Goal: Task Accomplishment & Management: Complete application form

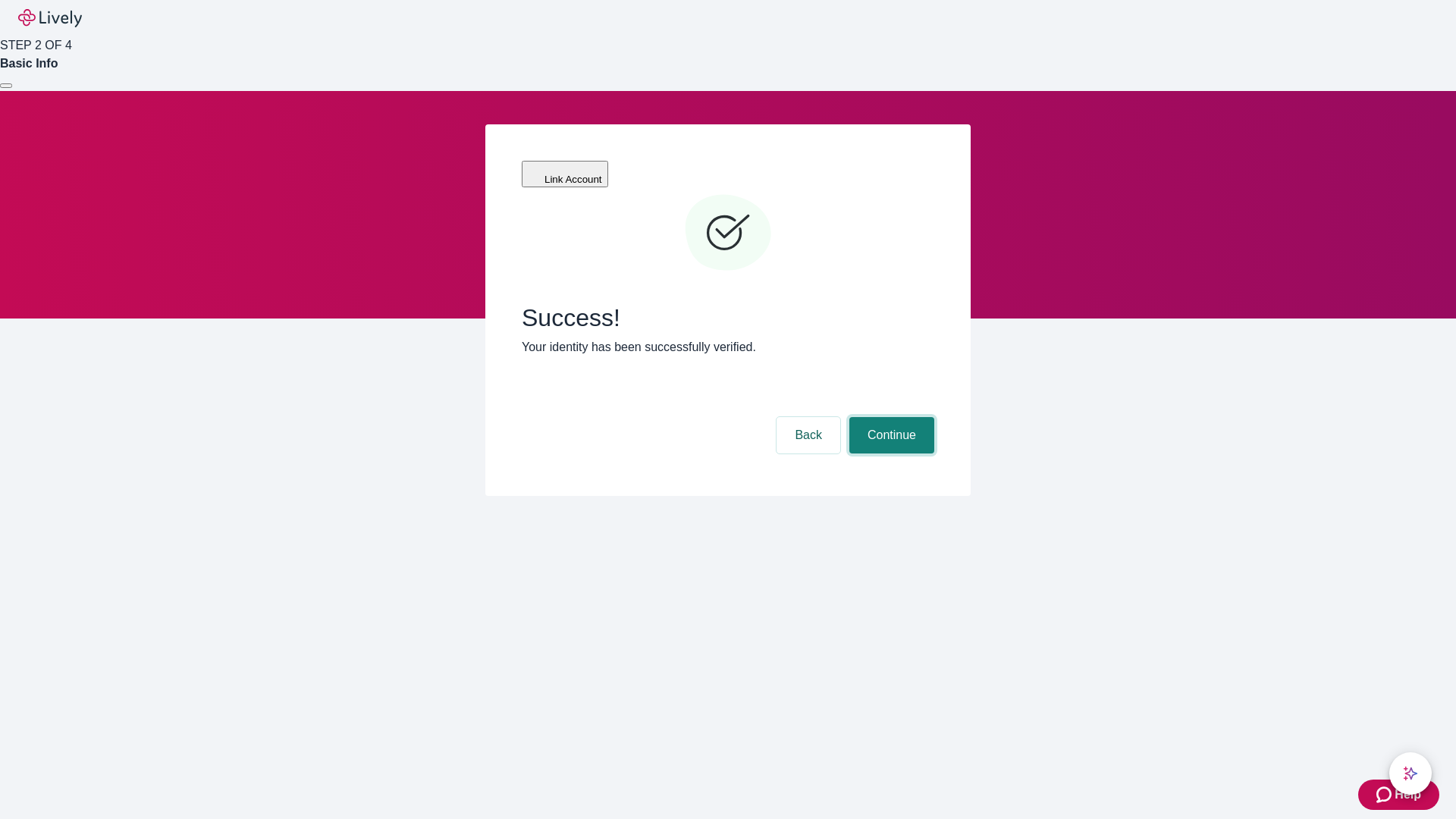
click at [889, 417] on button "Continue" at bounding box center [892, 435] width 85 height 37
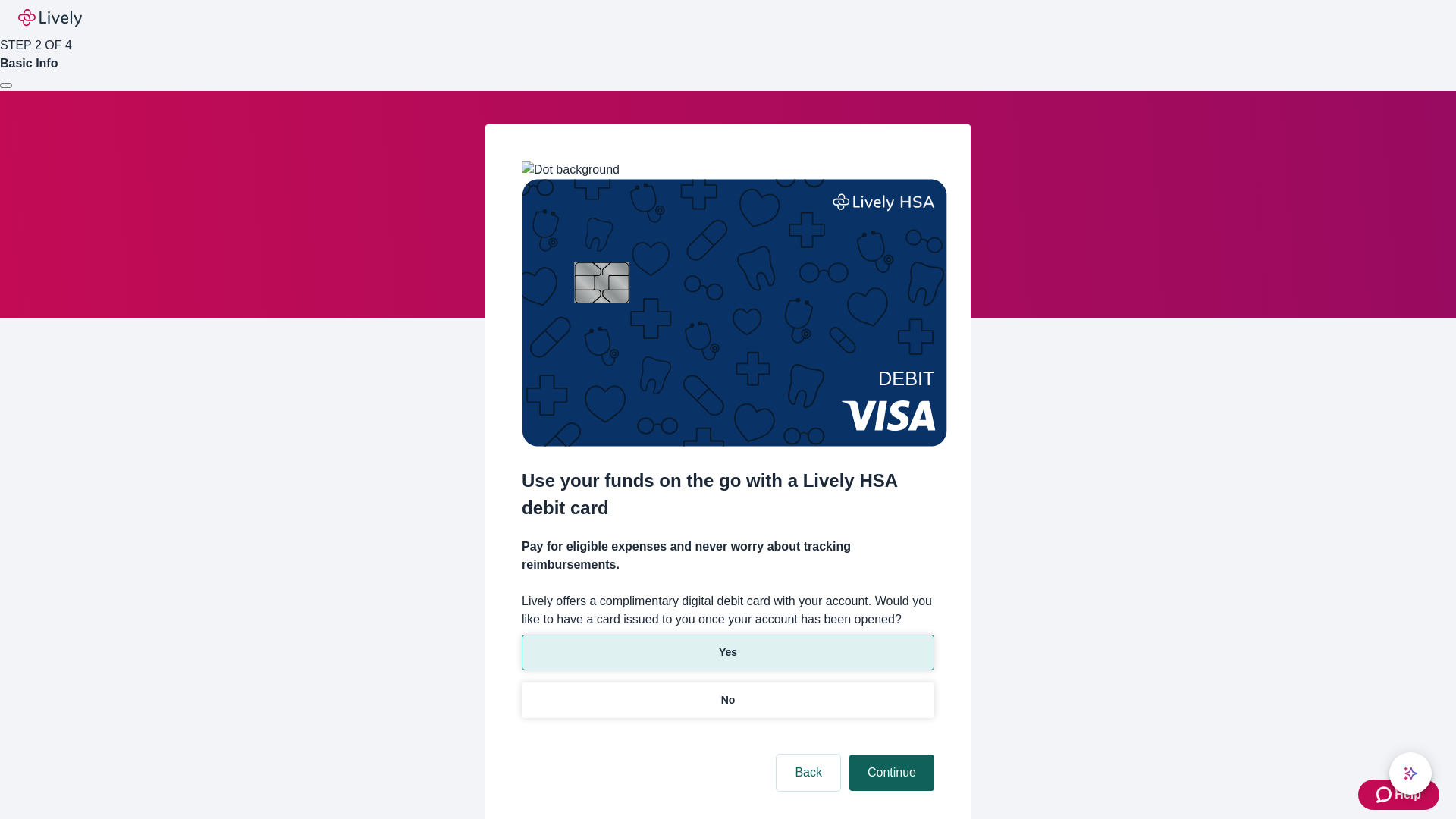
click at [727, 692] on p "No" at bounding box center [728, 700] width 14 height 16
click at [889, 754] on button "Continue" at bounding box center [892, 773] width 85 height 37
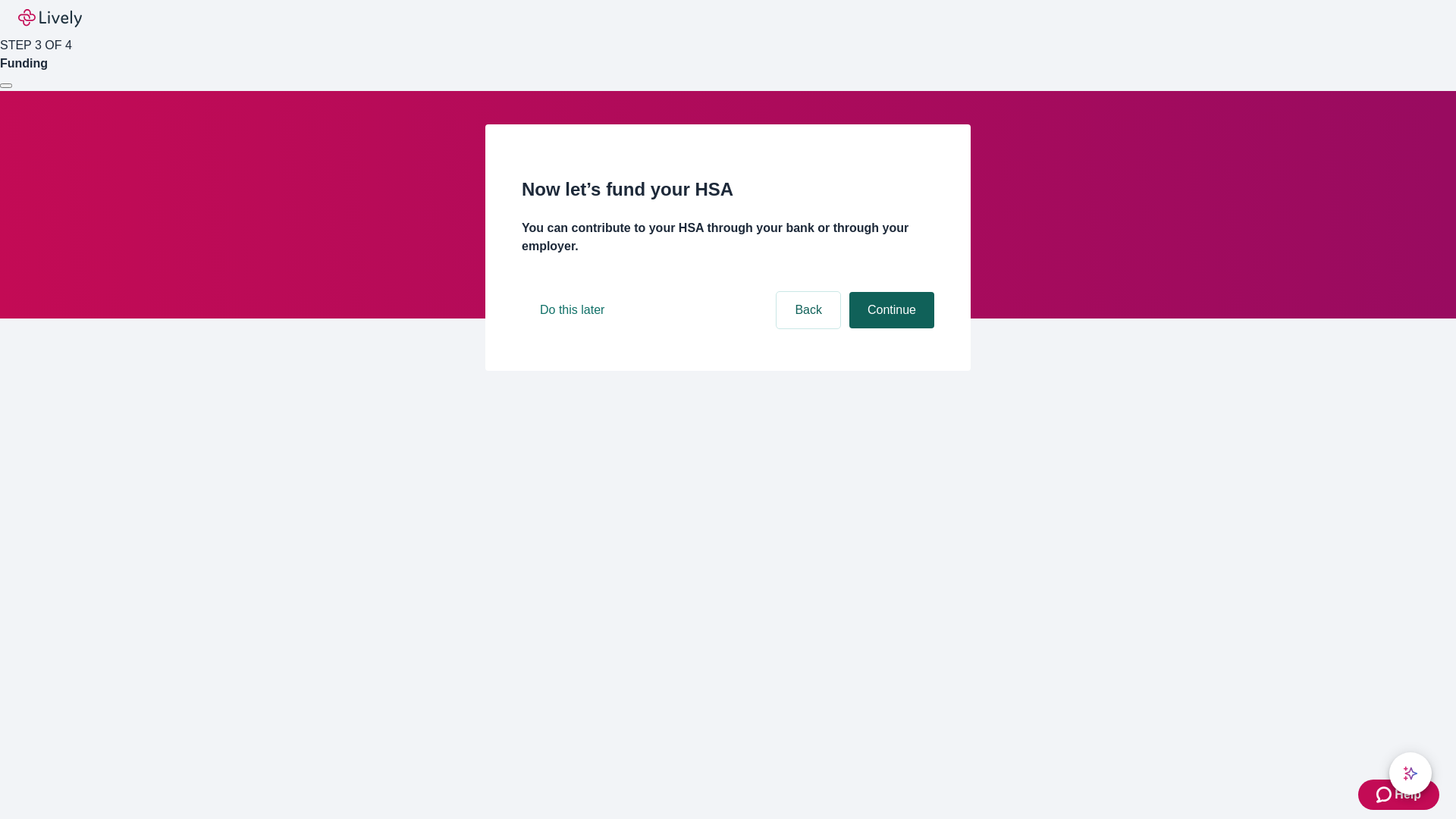
click at [889, 328] on button "Continue" at bounding box center [892, 310] width 85 height 37
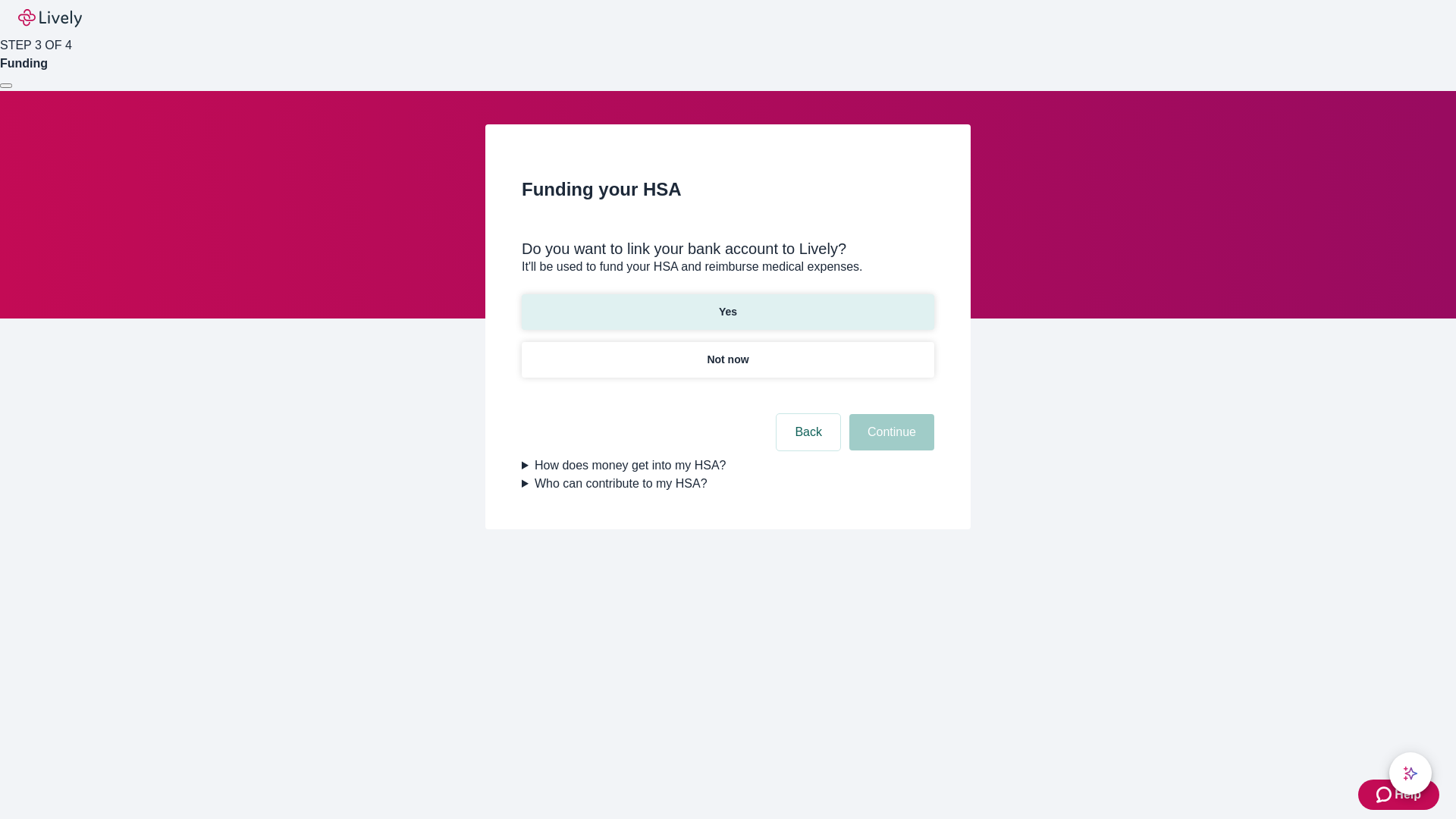
click at [727, 304] on p "Yes" at bounding box center [728, 312] width 18 height 16
click at [889, 414] on button "Continue" at bounding box center [892, 432] width 85 height 37
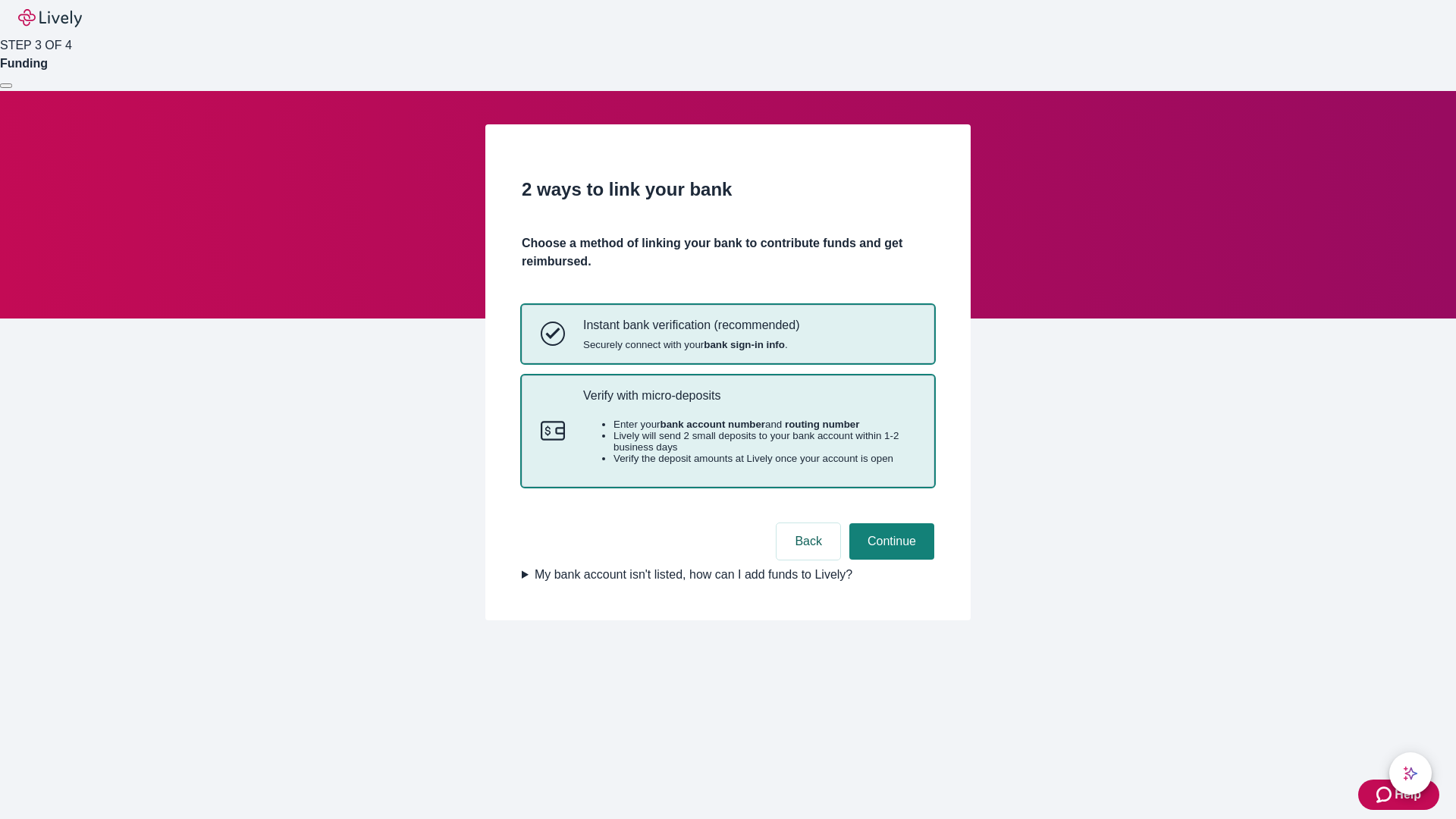
click at [749, 403] on p "Verify with micro-deposits" at bounding box center [750, 396] width 332 height 14
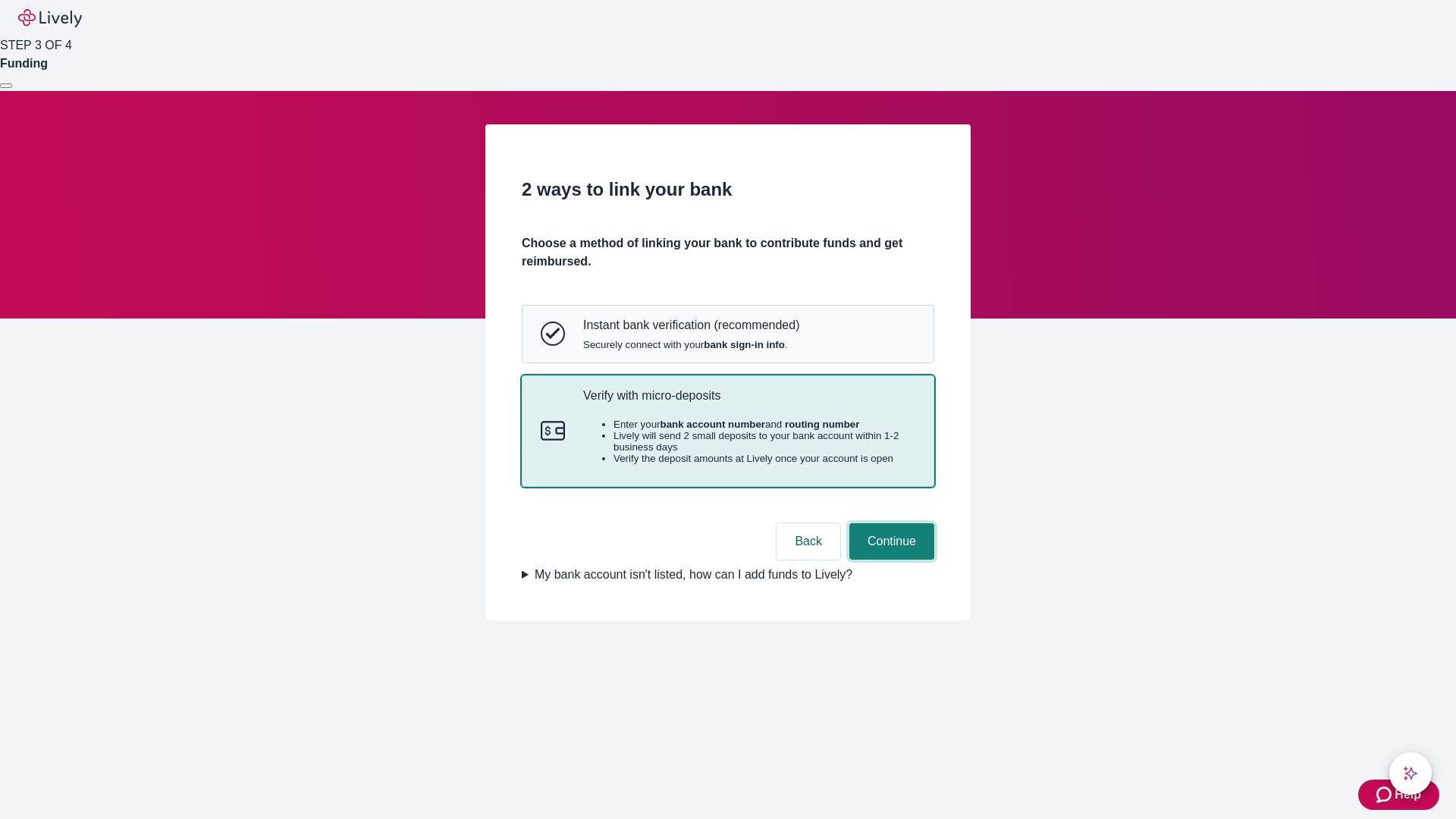
click at [889, 559] on button "Continue" at bounding box center [892, 542] width 85 height 37
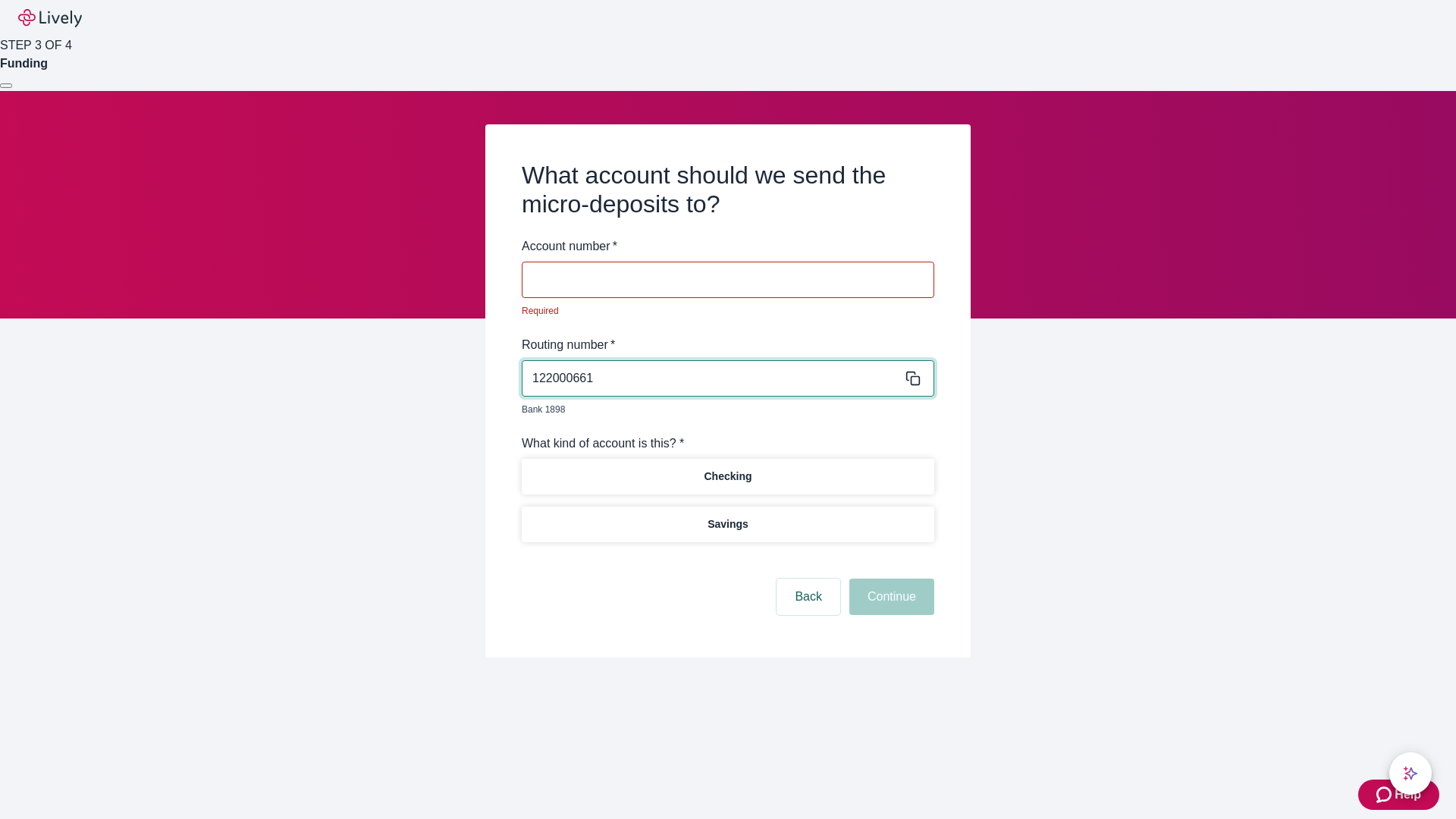
type input "122000661"
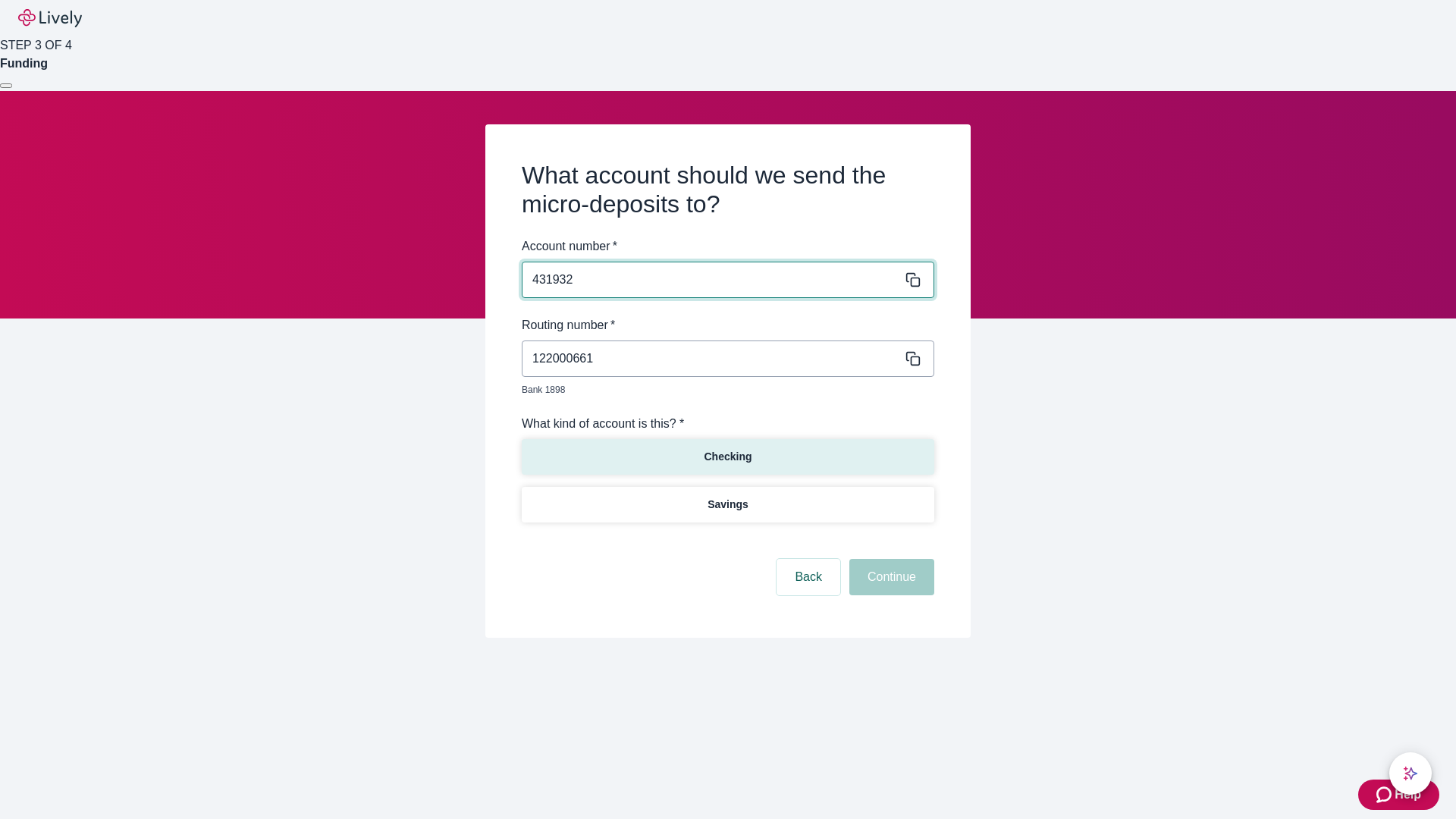
type input "431932"
click at [727, 449] on p "Checking" at bounding box center [728, 457] width 48 height 16
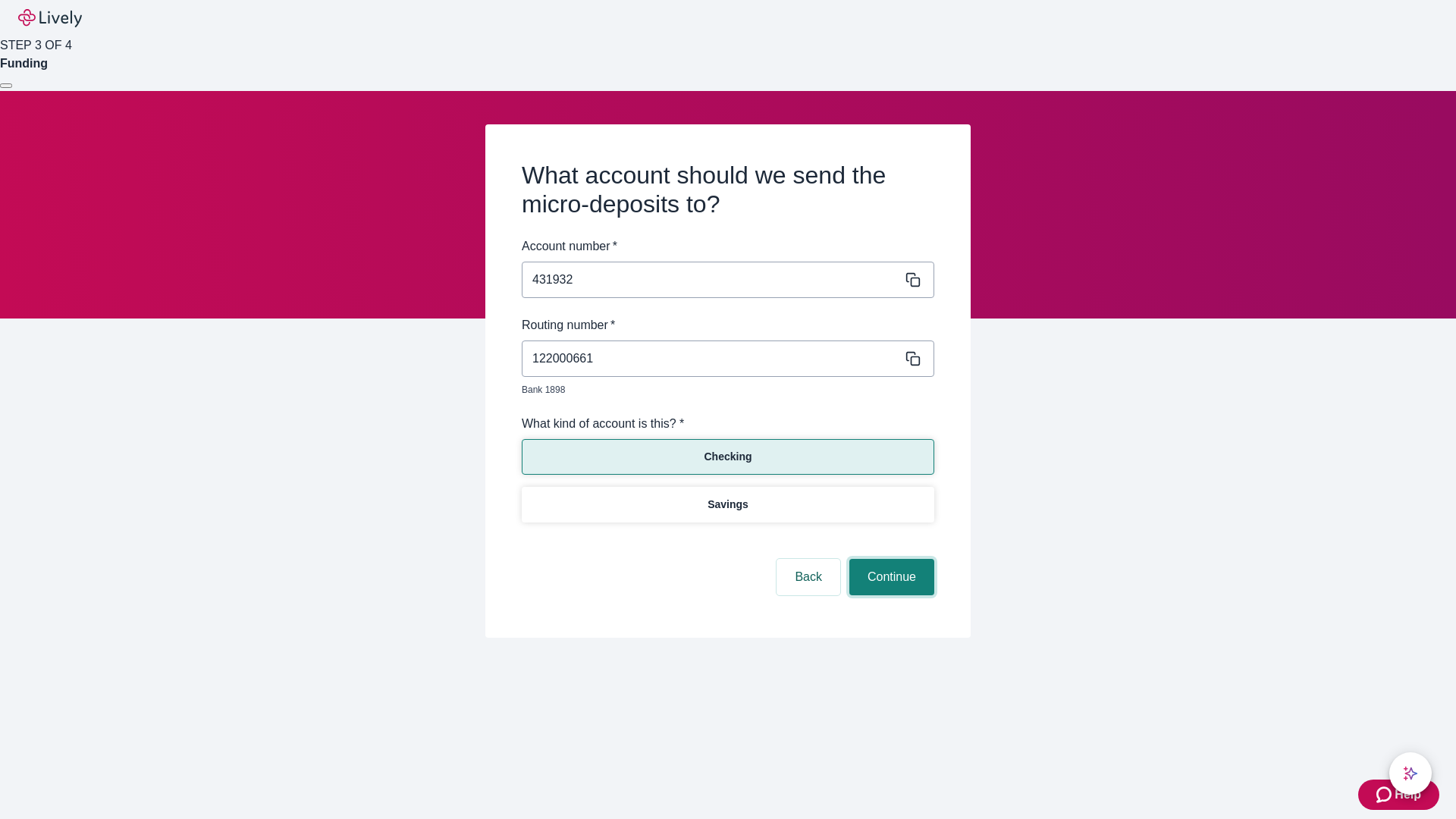
click at [889, 559] on button "Continue" at bounding box center [892, 577] width 85 height 37
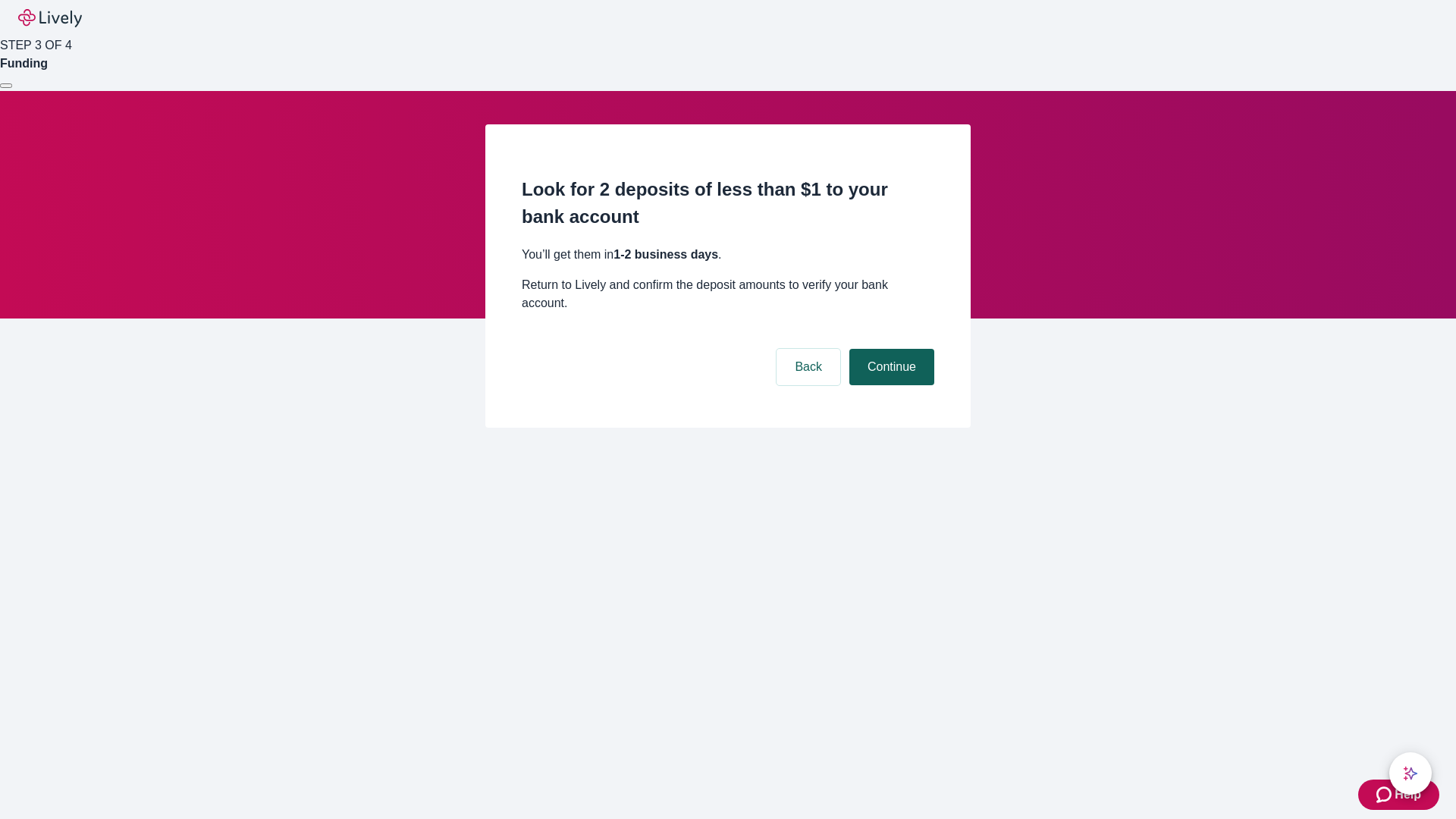
click at [889, 348] on button "Continue" at bounding box center [892, 367] width 85 height 37
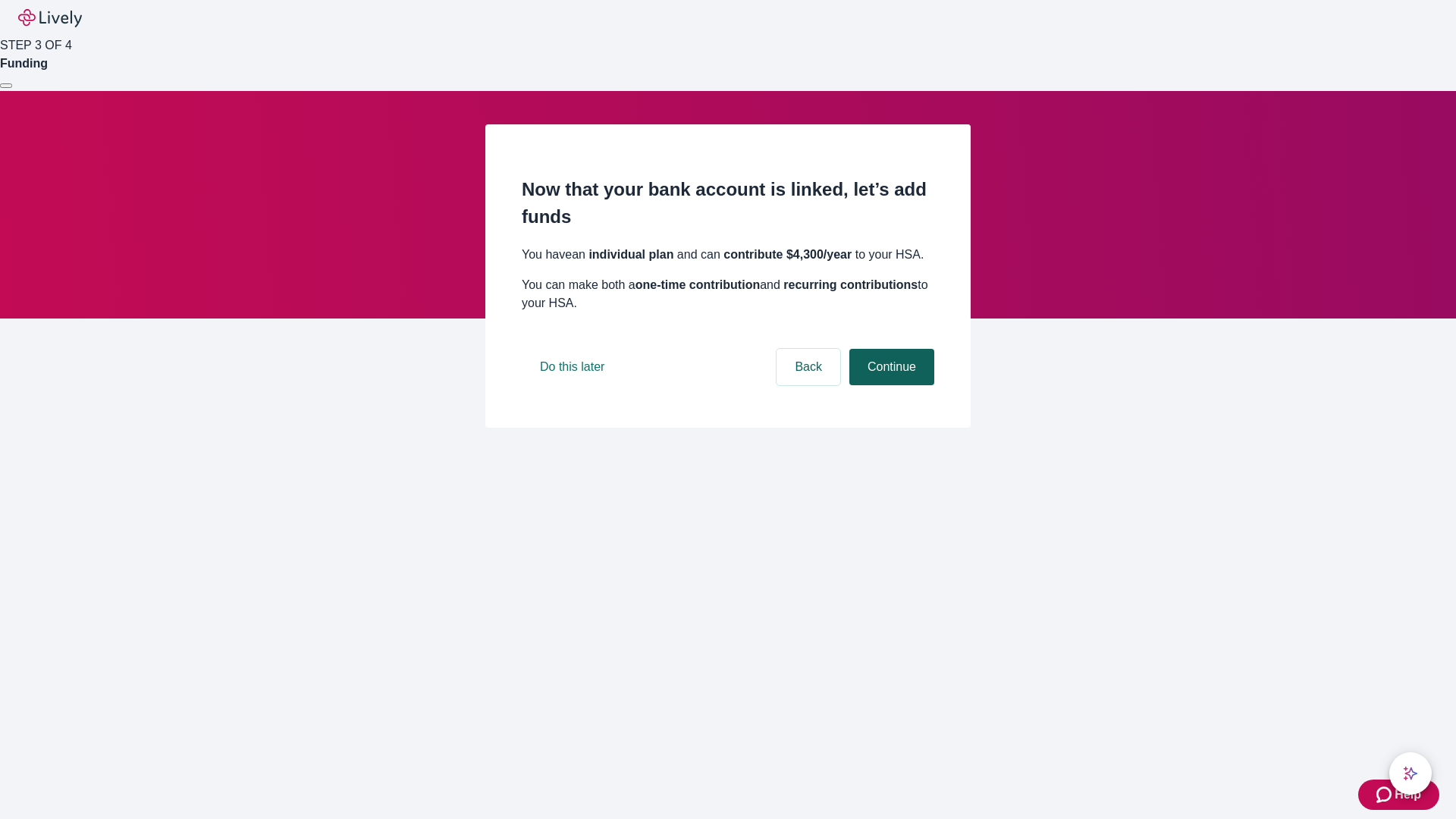
click at [889, 385] on button "Continue" at bounding box center [892, 367] width 85 height 37
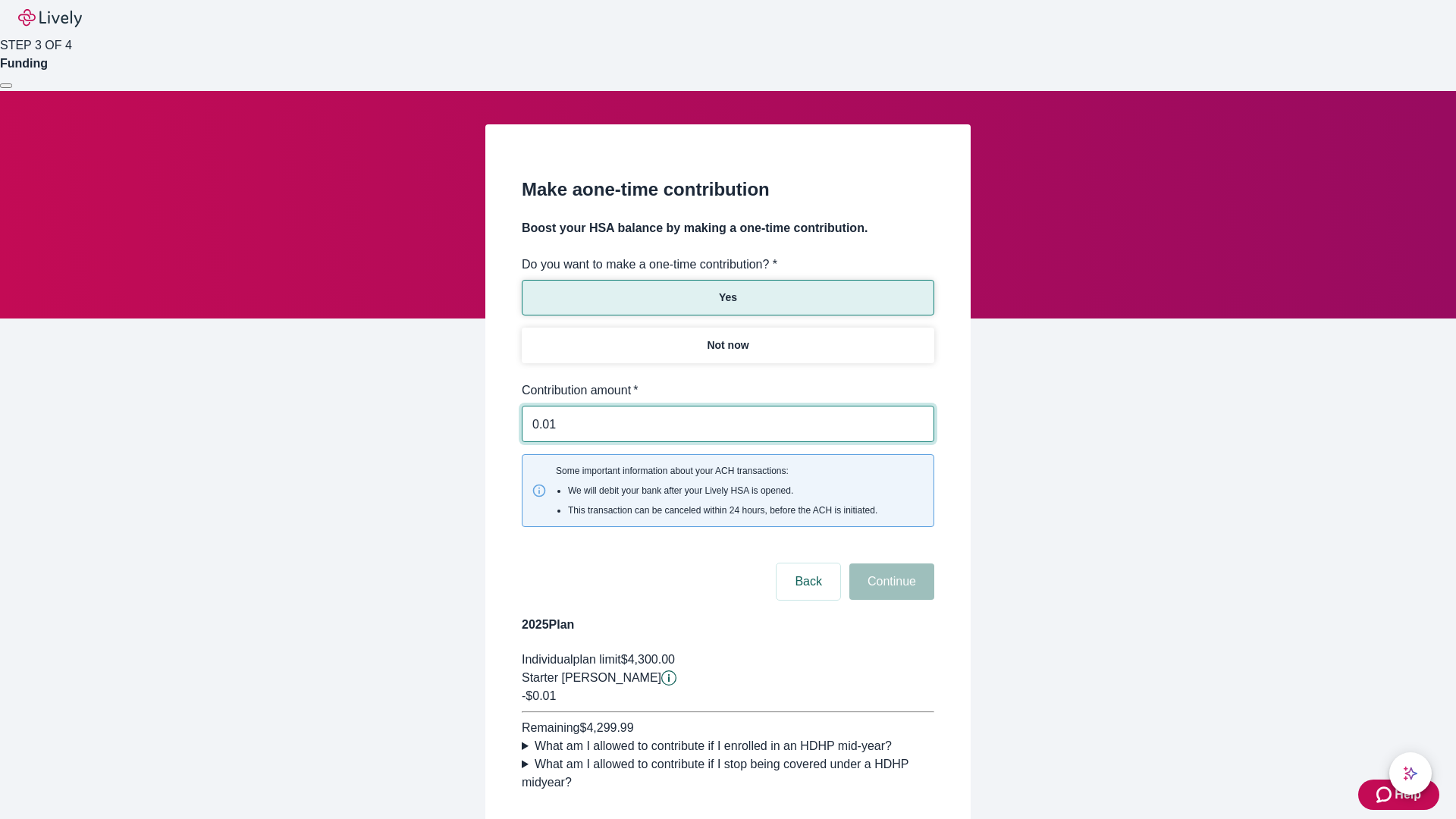
type input "0.01"
click at [889, 563] on button "Continue" at bounding box center [892, 582] width 85 height 37
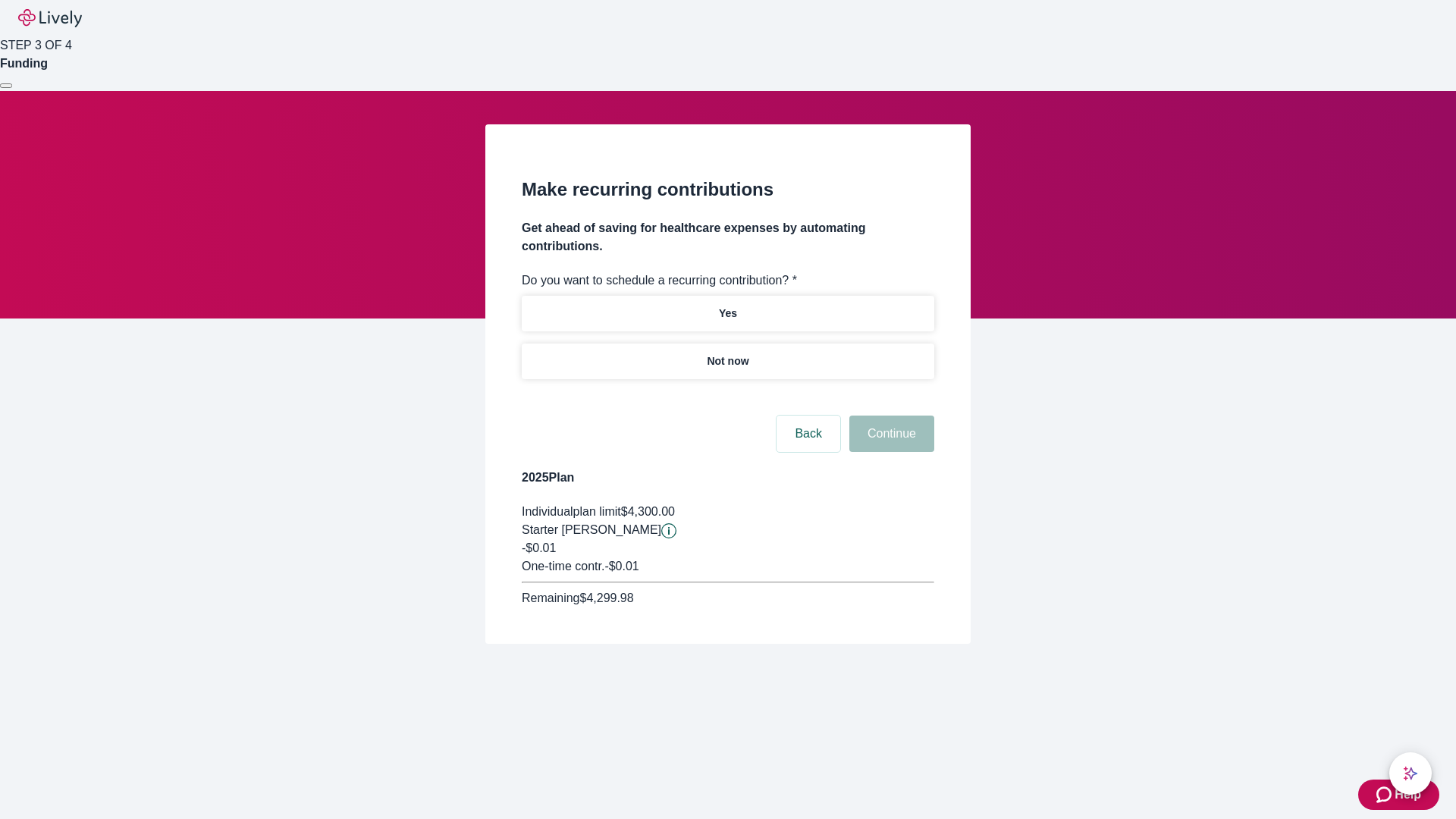
click at [727, 353] on p "Not now" at bounding box center [727, 361] width 42 height 16
click at [889, 415] on button "Continue" at bounding box center [892, 434] width 85 height 37
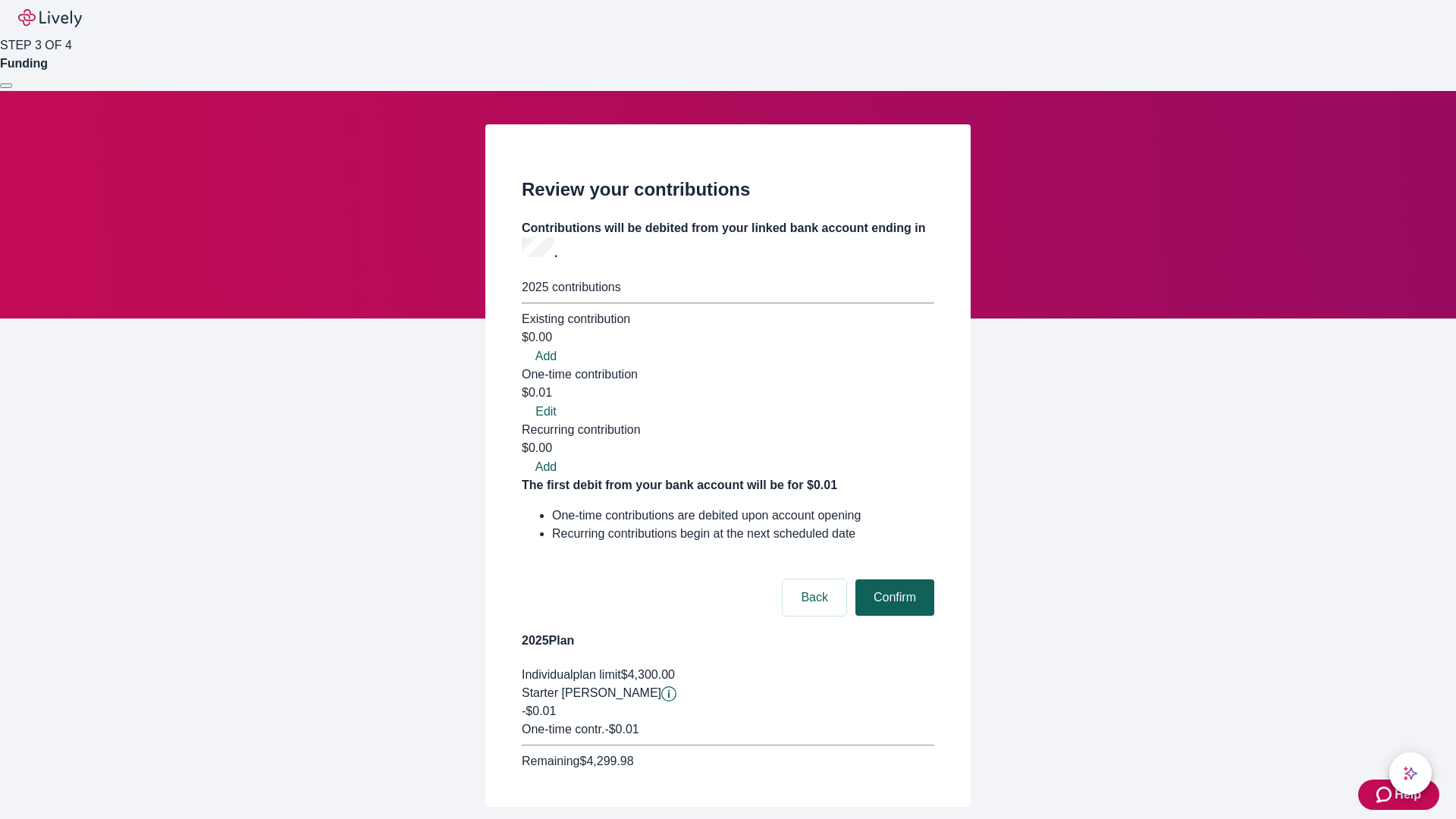
click at [893, 579] on button "Confirm" at bounding box center [894, 598] width 79 height 37
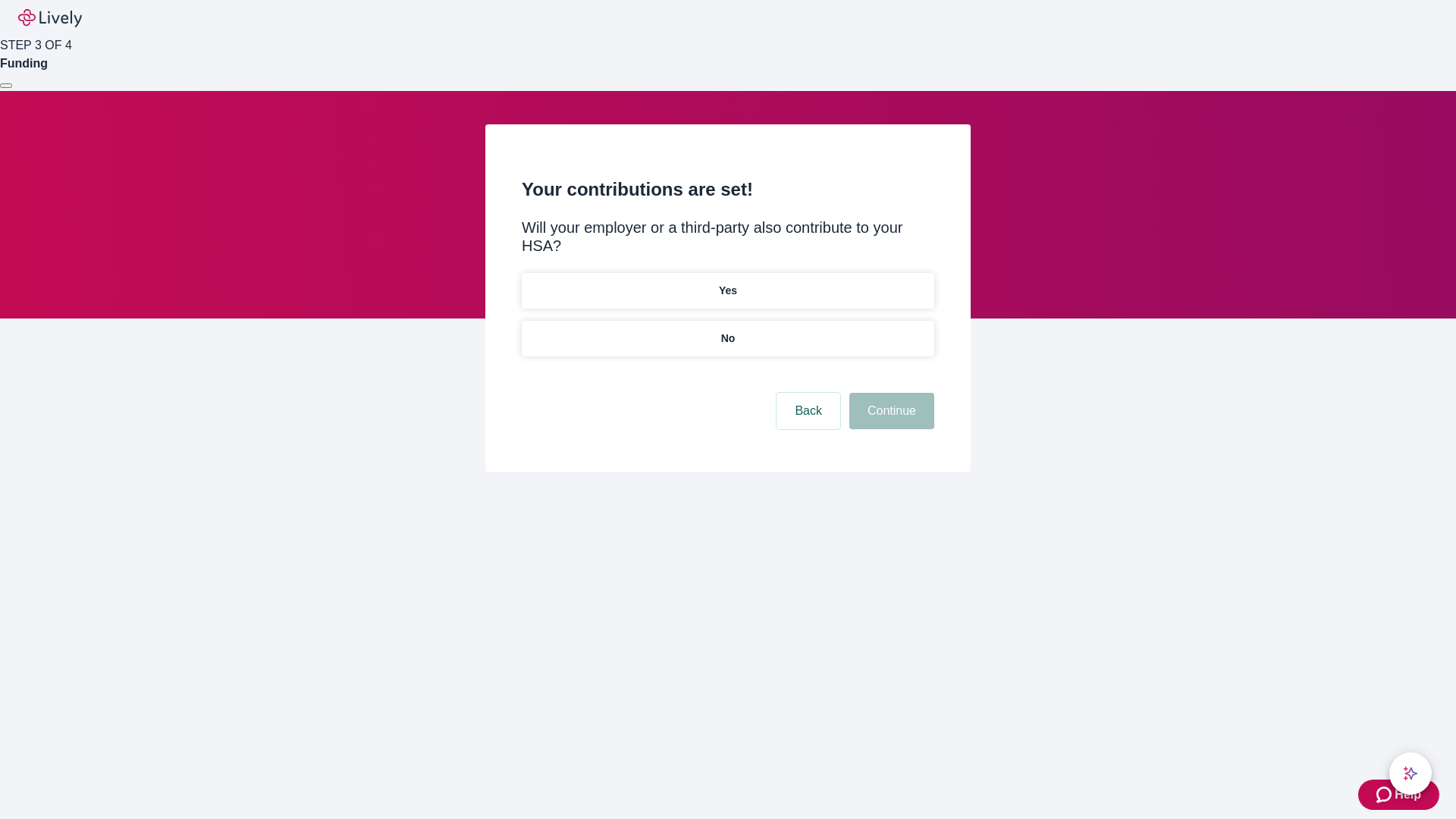
click at [727, 331] on p "No" at bounding box center [728, 339] width 14 height 16
click at [889, 393] on button "Continue" at bounding box center [892, 411] width 85 height 37
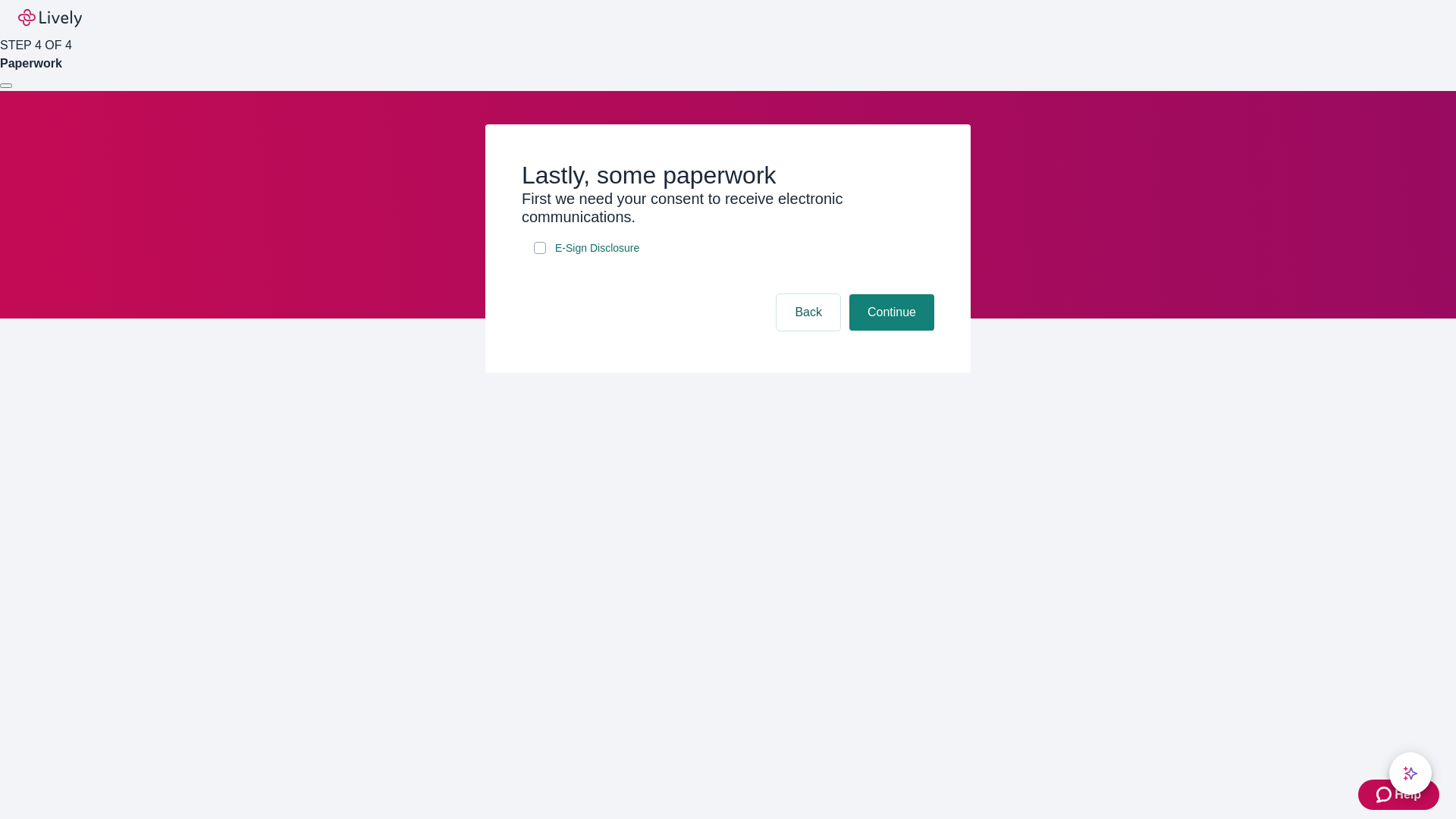
click at [540, 254] on input "E-Sign Disclosure" at bounding box center [539, 248] width 12 height 12
checkbox input "true"
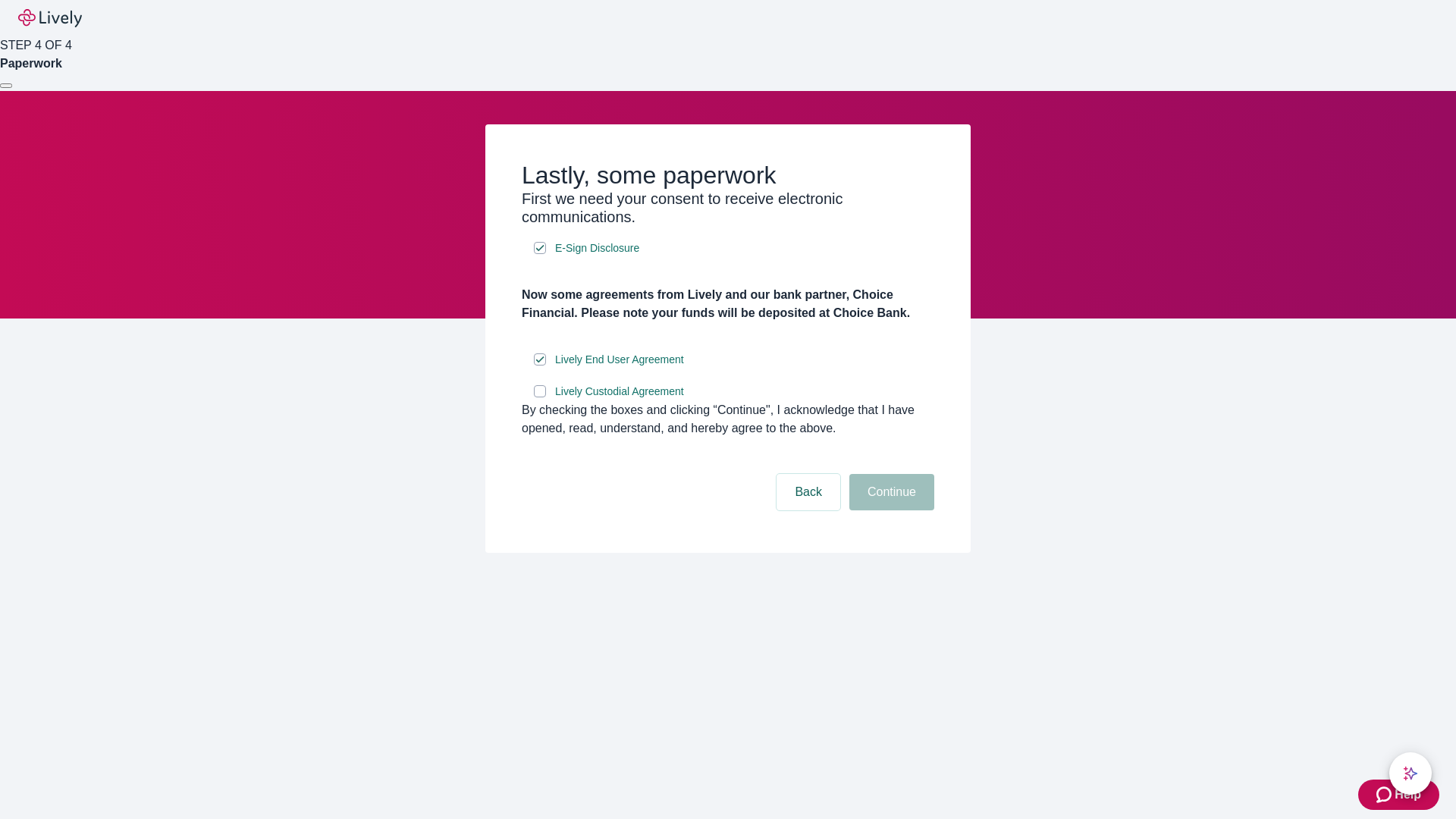
click at [540, 397] on input "Lively Custodial Agreement" at bounding box center [539, 391] width 12 height 12
checkbox input "true"
click at [889, 511] on button "Continue" at bounding box center [892, 492] width 85 height 37
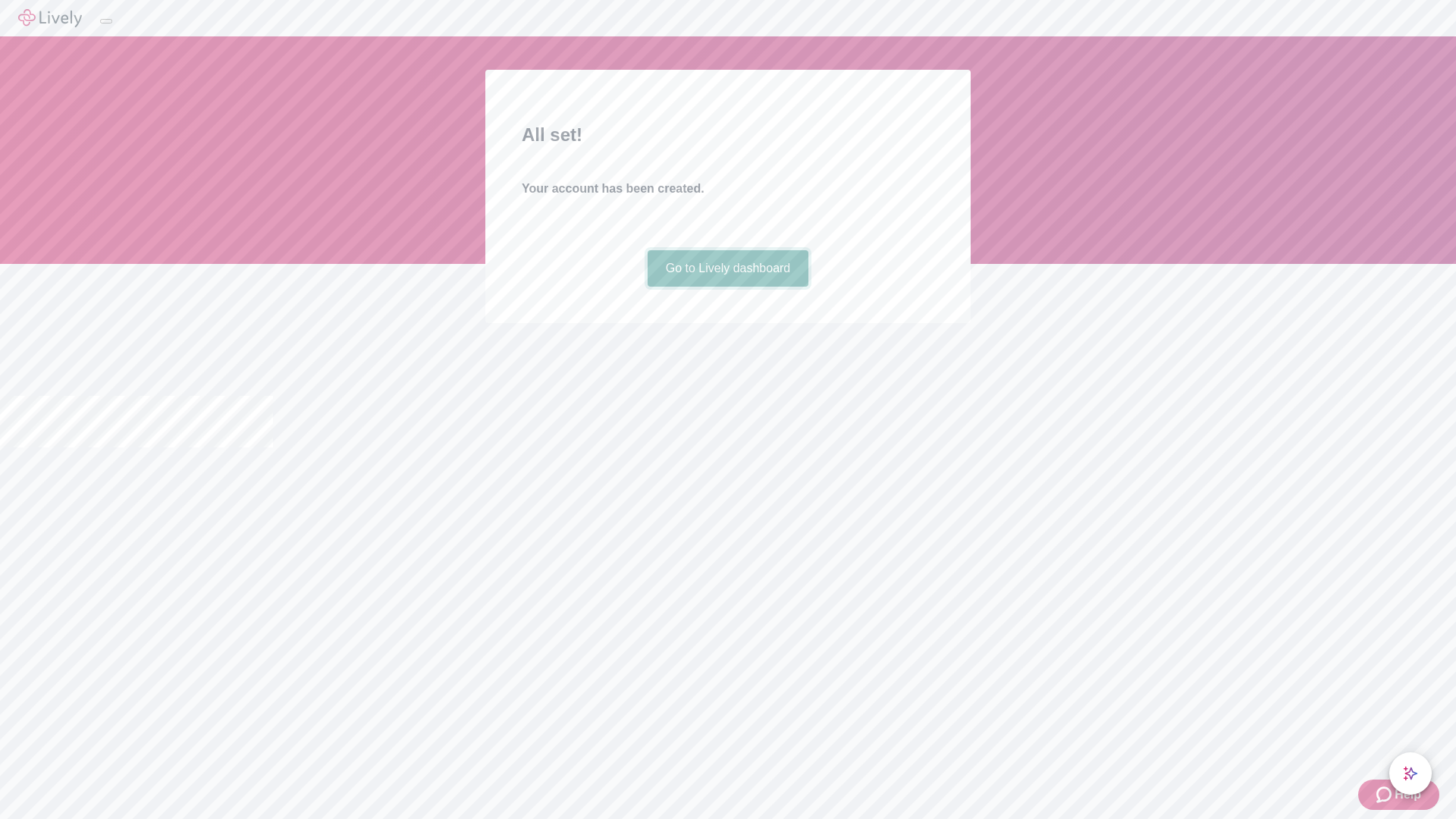
click at [727, 287] on link "Go to Lively dashboard" at bounding box center [728, 268] width 161 height 37
